Goal: Task Accomplishment & Management: Manage account settings

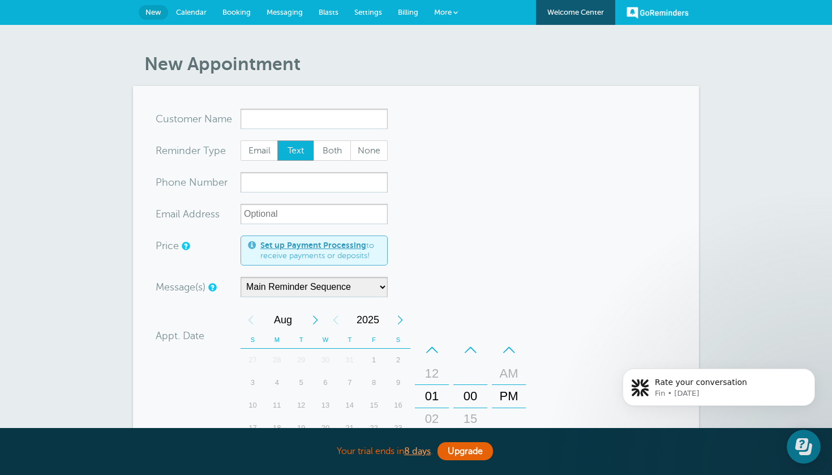
click at [200, 34] on div "New Appointment You are creating a new customer. To use an existing customer se…" at bounding box center [416, 401] width 832 height 753
click at [200, 20] on link "Calendar" at bounding box center [191, 12] width 46 height 25
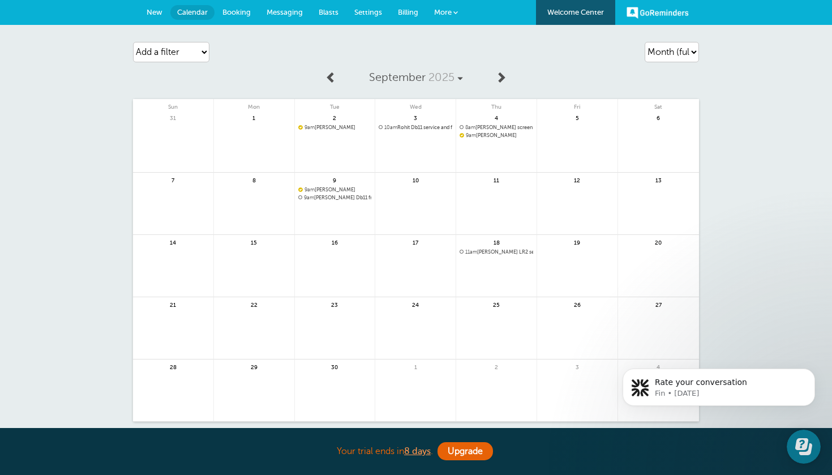
click at [487, 1] on div "GoReminders Welcome Center New Calendar Booking Messaging Blasts Settings Billi…" at bounding box center [416, 12] width 832 height 25
click at [422, 124] on div "3 10am Rohit Db11 service and front tires" at bounding box center [415, 141] width 81 height 62
click at [416, 128] on span "10am Rohit Db11 service and front tires" at bounding box center [416, 128] width 74 height 6
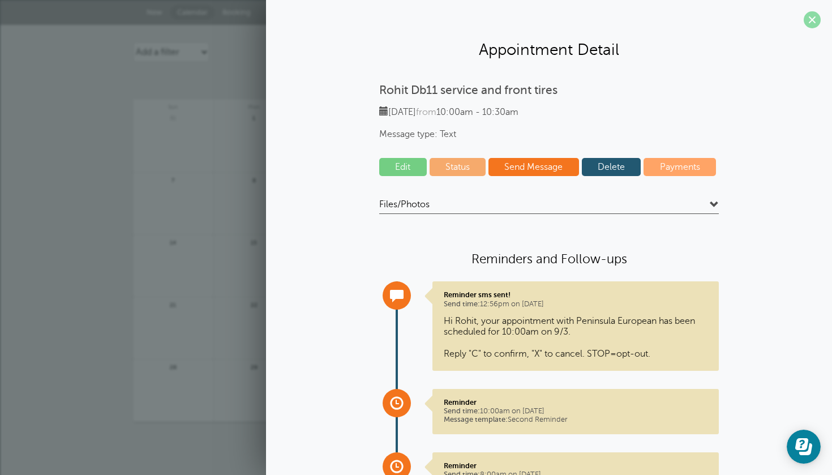
click at [815, 23] on span at bounding box center [812, 19] width 17 height 17
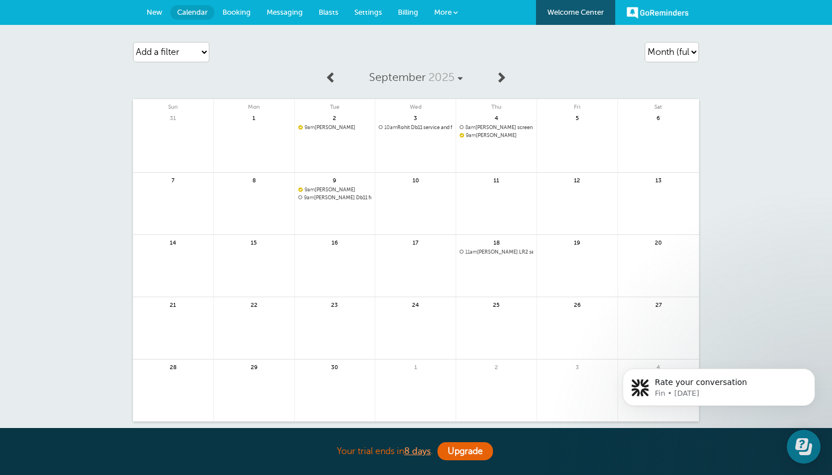
click at [507, 127] on span "8am [PERSON_NAME] screen wash bottle" at bounding box center [497, 128] width 74 height 6
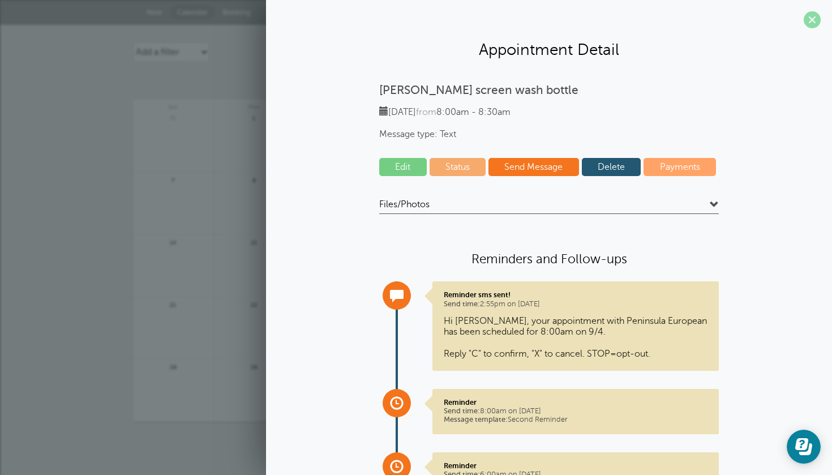
click at [813, 23] on span at bounding box center [812, 19] width 17 height 17
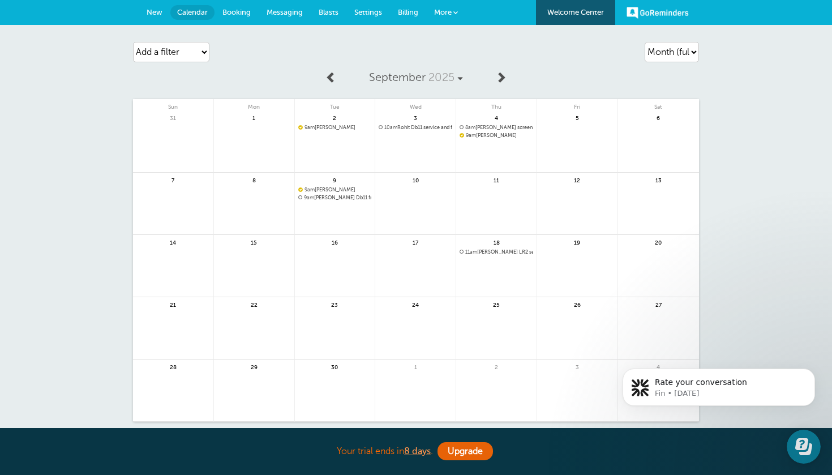
click at [499, 125] on span "8am [PERSON_NAME] screen wash bottle" at bounding box center [497, 128] width 74 height 6
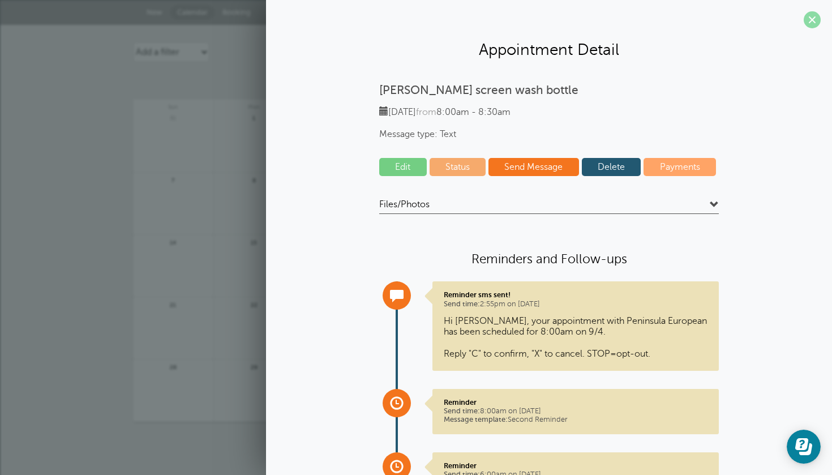
click at [812, 25] on span at bounding box center [812, 19] width 17 height 17
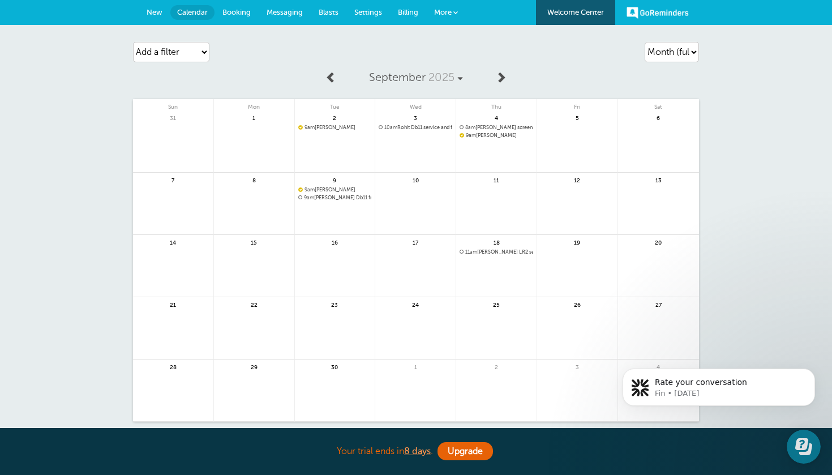
click at [494, 126] on span "8am Ed michell screen wash bottle" at bounding box center [497, 128] width 74 height 6
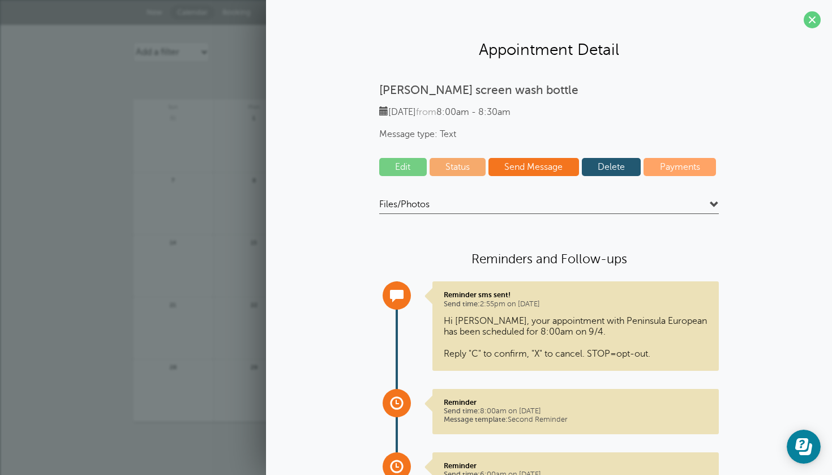
click at [388, 168] on link "Edit" at bounding box center [403, 167] width 48 height 18
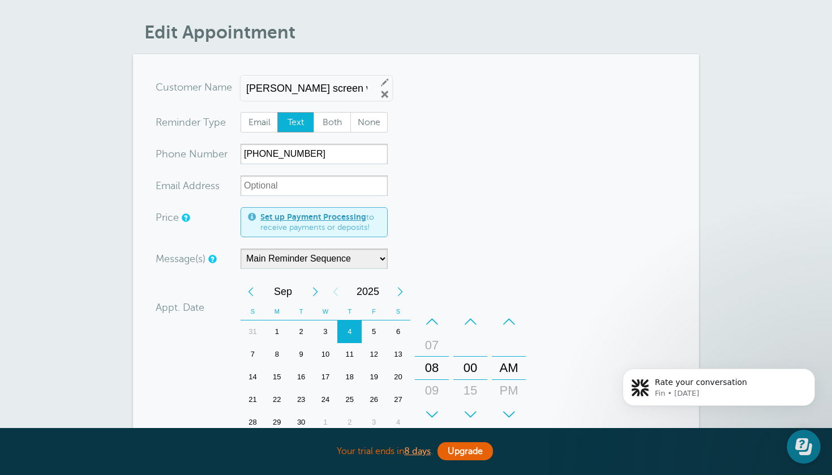
click at [371, 328] on div "5" at bounding box center [374, 331] width 24 height 23
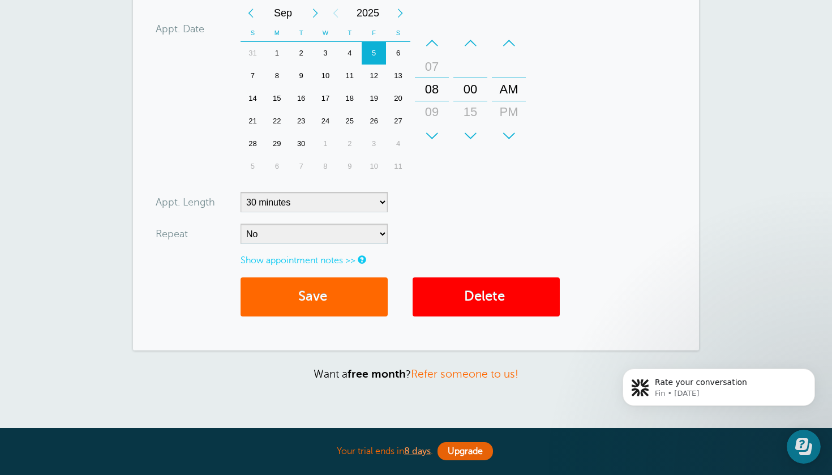
scroll to position [311, 0]
click at [318, 290] on button "Save" at bounding box center [314, 296] width 147 height 39
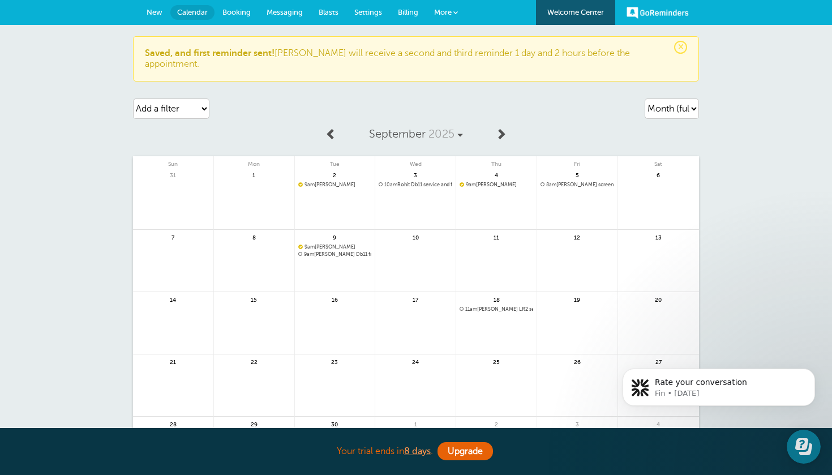
click at [331, 128] on span at bounding box center [331, 133] width 11 height 11
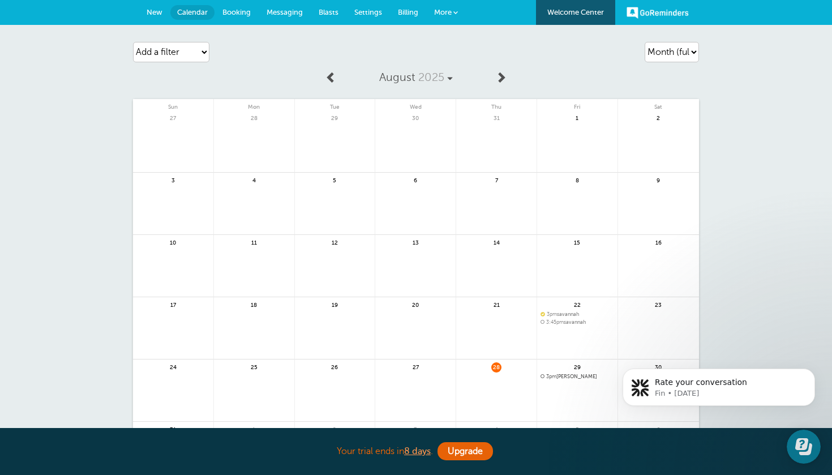
click at [583, 374] on span "3pm Kaveh Gharib" at bounding box center [578, 377] width 74 height 6
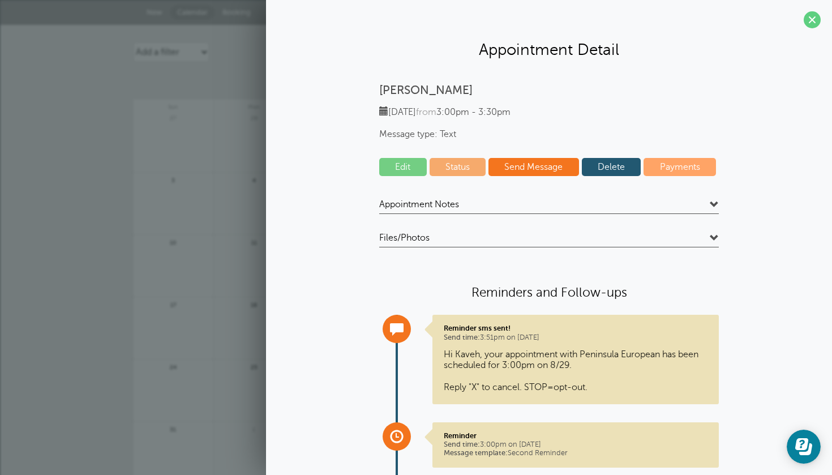
click at [407, 161] on link "Edit" at bounding box center [403, 167] width 48 height 18
